Goal: Navigation & Orientation: Find specific page/section

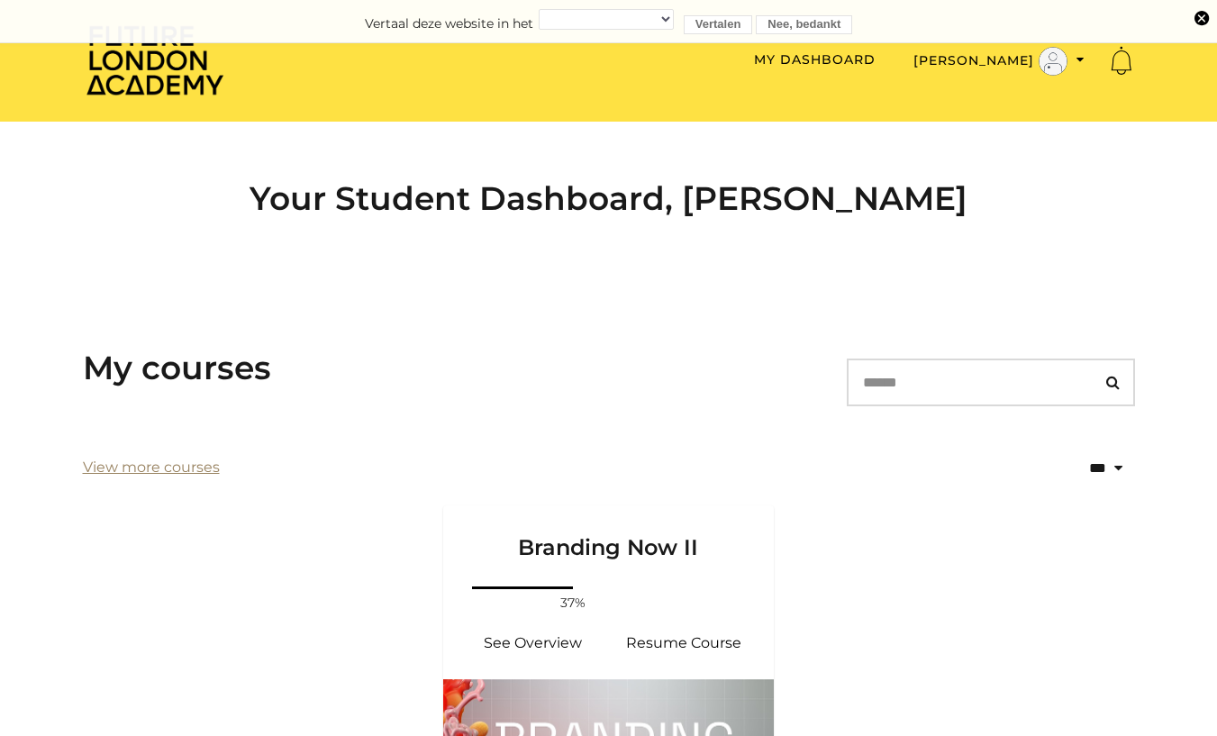
click at [179, 465] on link "View more courses" at bounding box center [151, 468] width 137 height 22
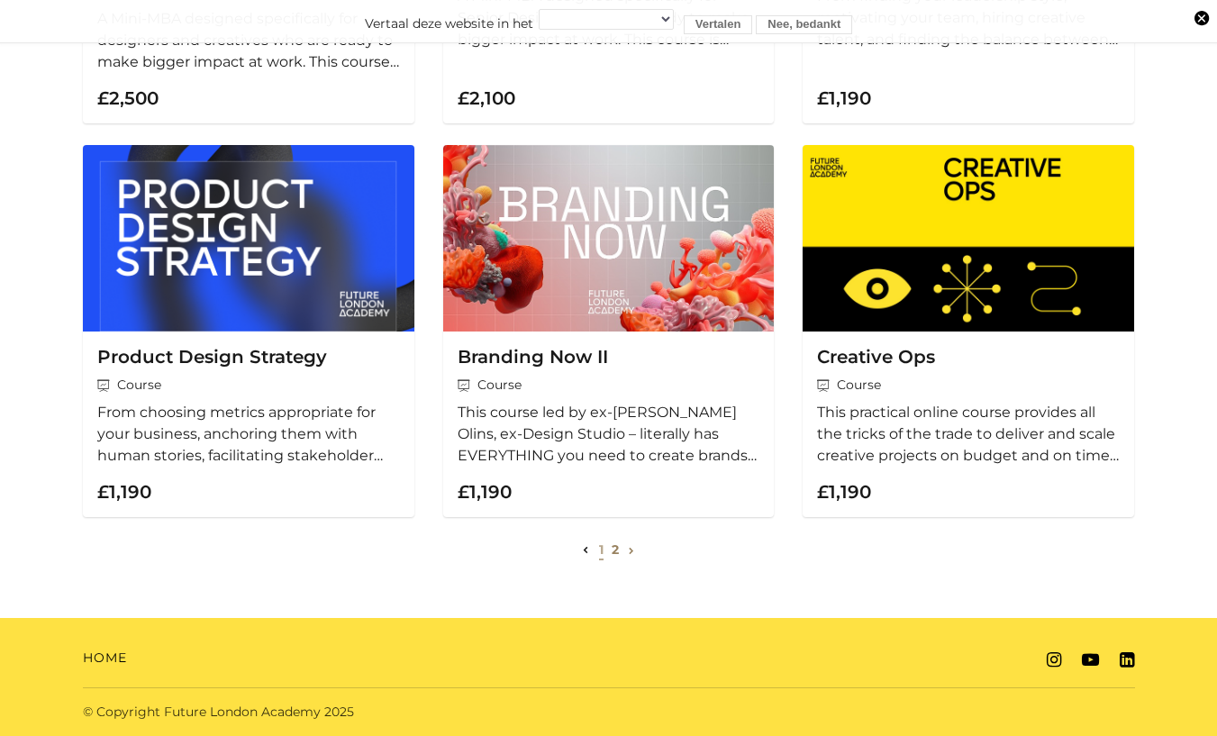
scroll to position [606, 0]
click at [617, 552] on link "2" at bounding box center [615, 549] width 7 height 16
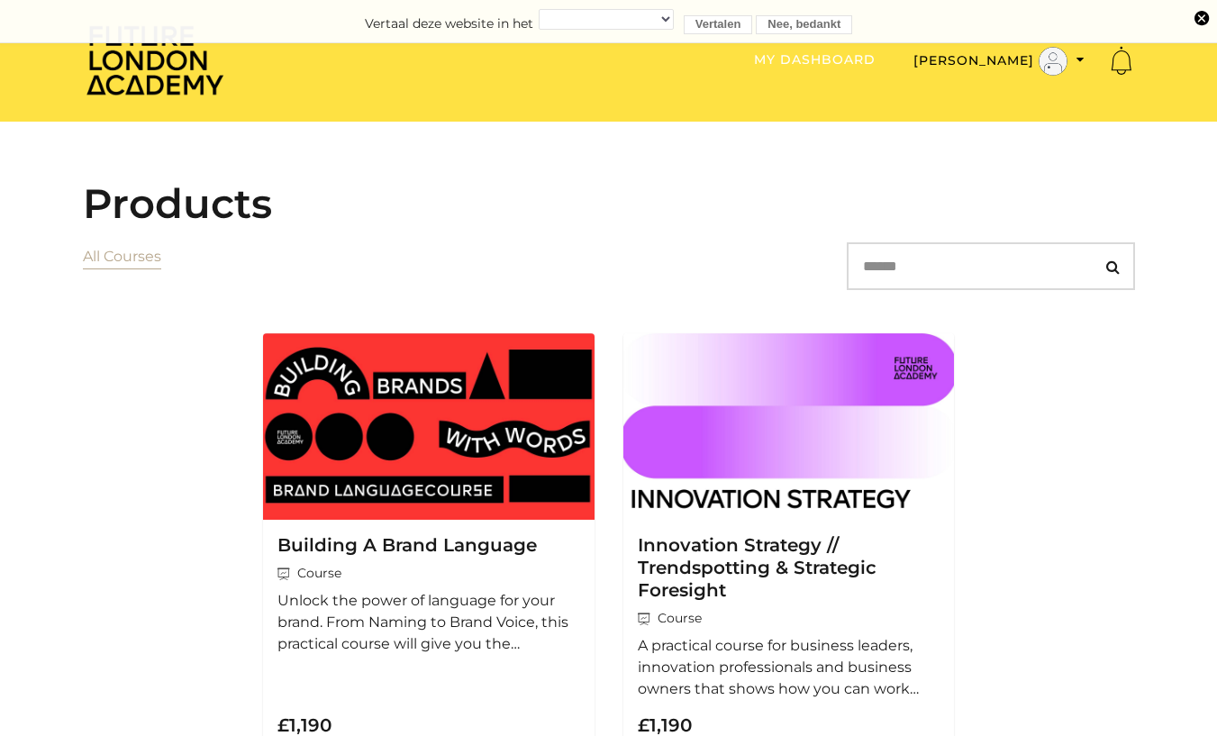
click at [849, 59] on link "My Dashboard" at bounding box center [815, 59] width 122 height 16
